Goal: Obtain resource: Obtain resource

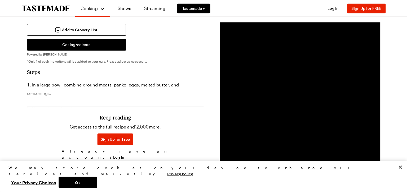
scroll to position [318, 0]
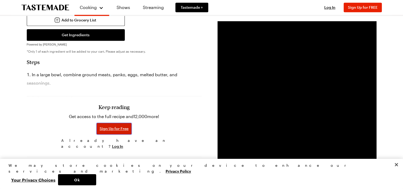
click at [126, 126] on span "Sign Up for Free" at bounding box center [114, 128] width 29 height 5
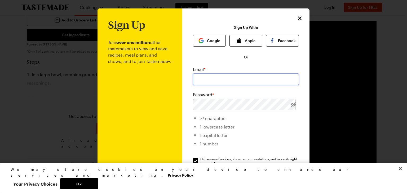
click at [212, 82] on input "email" at bounding box center [246, 80] width 106 height 12
type input "[EMAIL_ADDRESS][DOMAIN_NAME]"
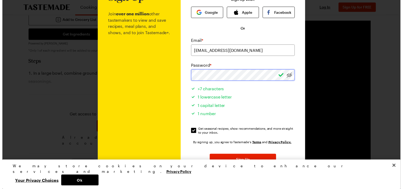
scroll to position [53, 0]
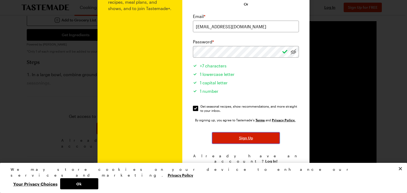
click at [245, 138] on span "Sign Up" at bounding box center [246, 138] width 14 height 5
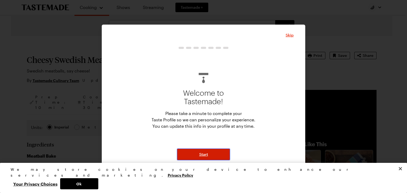
click at [207, 156] on span "Start" at bounding box center [203, 154] width 9 height 5
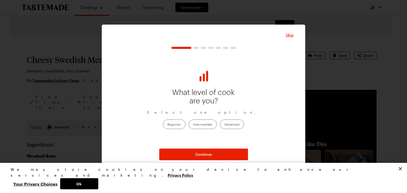
click at [178, 126] on label "Beginner" at bounding box center [174, 125] width 23 height 10
click at [167, 125] on input "Beginner" at bounding box center [167, 125] width 0 height 0
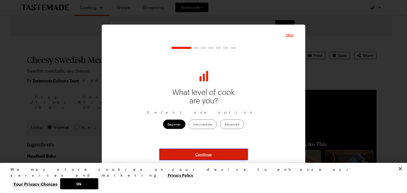
click at [203, 157] on span "Continue" at bounding box center [203, 154] width 16 height 5
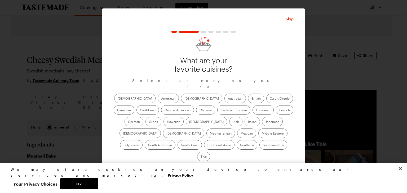
click at [244, 125] on label "Italian" at bounding box center [251, 122] width 15 height 10
click at [248, 122] on input "Italian" at bounding box center [248, 122] width 0 height 0
click at [202, 168] on span "Continue" at bounding box center [203, 170] width 16 height 5
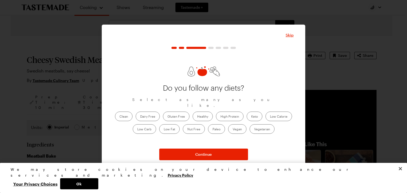
click at [124, 115] on label "Clean" at bounding box center [123, 117] width 17 height 10
click at [119, 117] on input "Clean" at bounding box center [119, 117] width 0 height 0
click at [127, 114] on label "Clean" at bounding box center [123, 117] width 17 height 10
click at [119, 117] on input "Clean" at bounding box center [119, 117] width 0 height 0
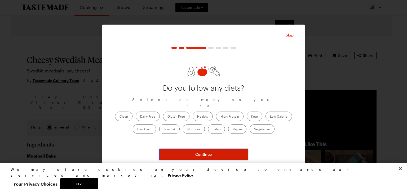
click at [205, 150] on button "Continue" at bounding box center [203, 155] width 89 height 12
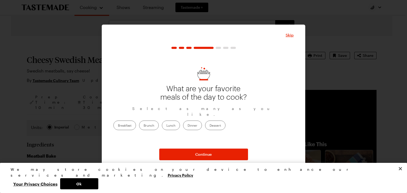
click at [202, 122] on label "Dinner" at bounding box center [192, 126] width 19 height 10
click at [187, 126] on input "Dinner" at bounding box center [187, 126] width 0 height 0
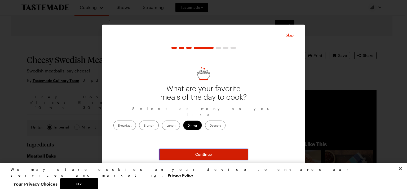
click at [203, 154] on span "Continue" at bounding box center [203, 154] width 16 height 5
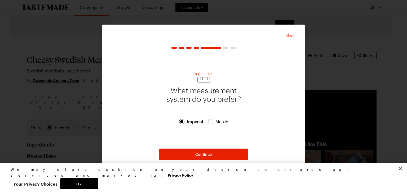
click at [289, 34] on span "Skip" at bounding box center [289, 35] width 8 height 5
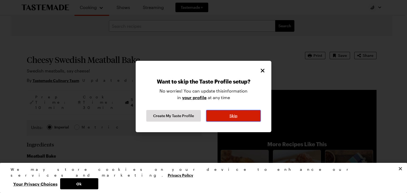
click at [230, 114] on span "Skip" at bounding box center [233, 115] width 8 height 5
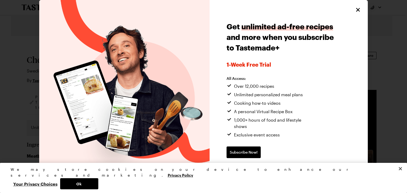
click at [269, 167] on span "Continue without subscribing" at bounding box center [253, 169] width 54 height 5
type textarea "x"
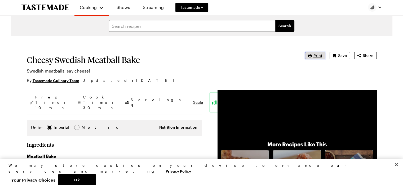
click at [317, 55] on span "Print" at bounding box center [317, 55] width 9 height 5
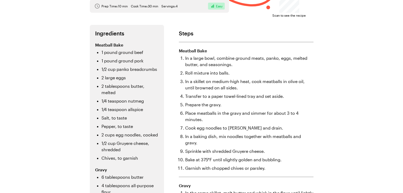
scroll to position [83, 0]
